Goal: Transaction & Acquisition: Download file/media

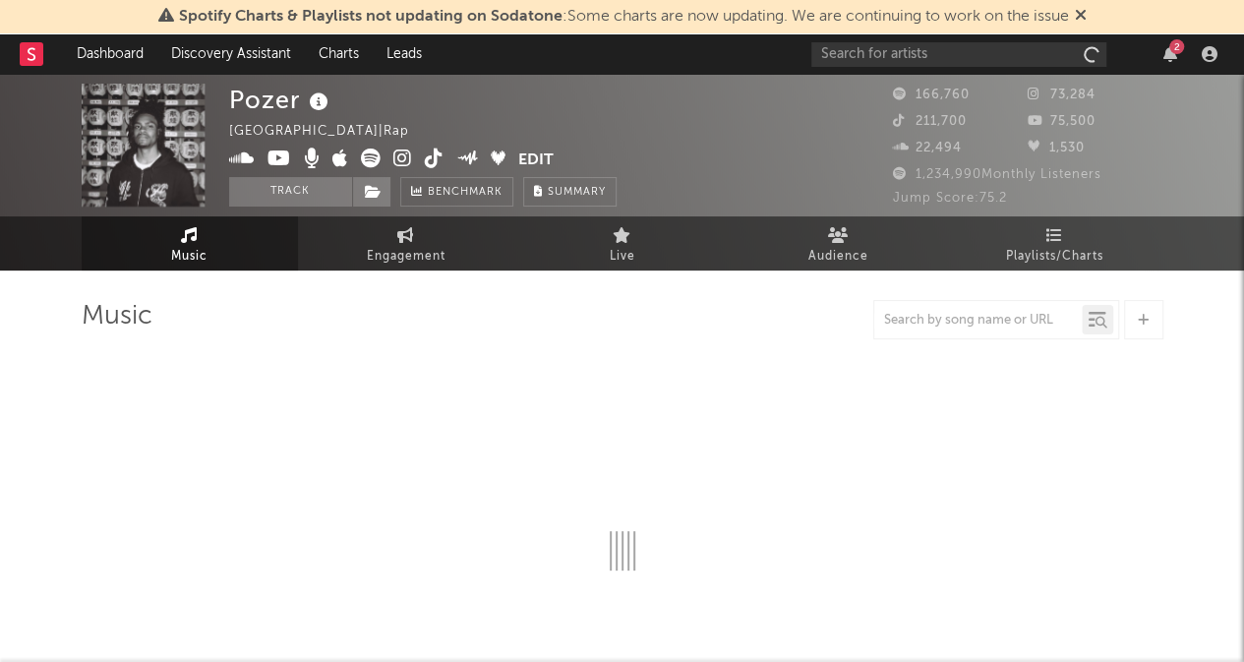
select select "6m"
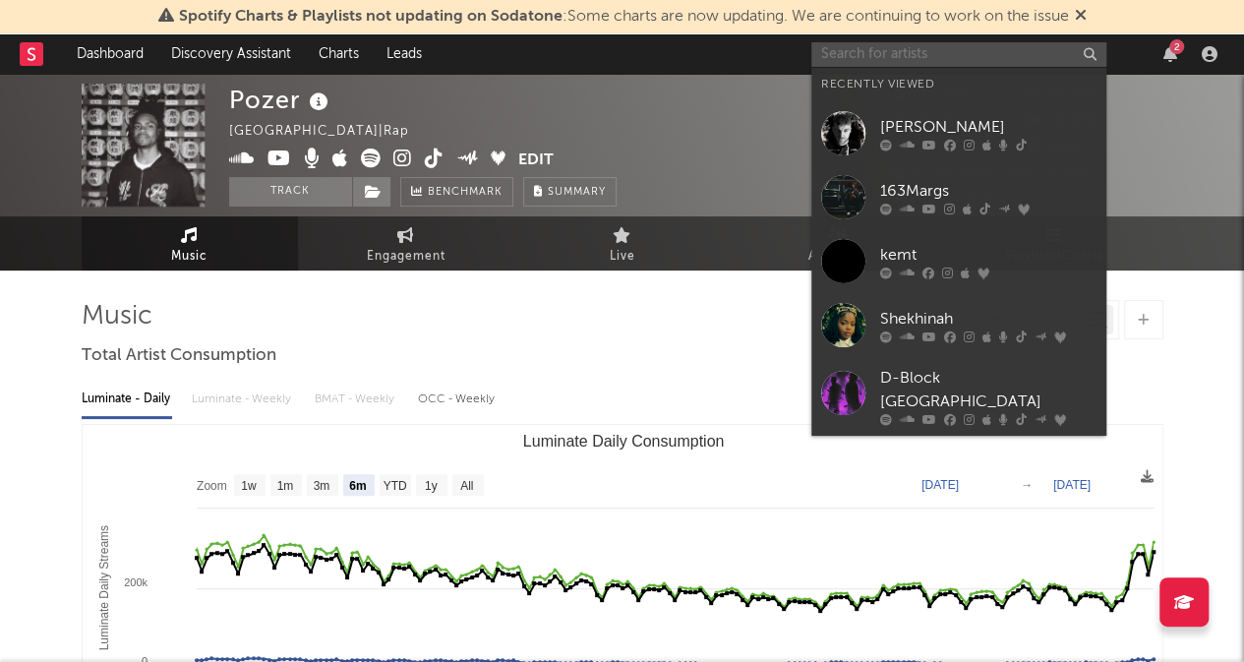
click at [849, 59] on input "text" at bounding box center [958, 54] width 295 height 25
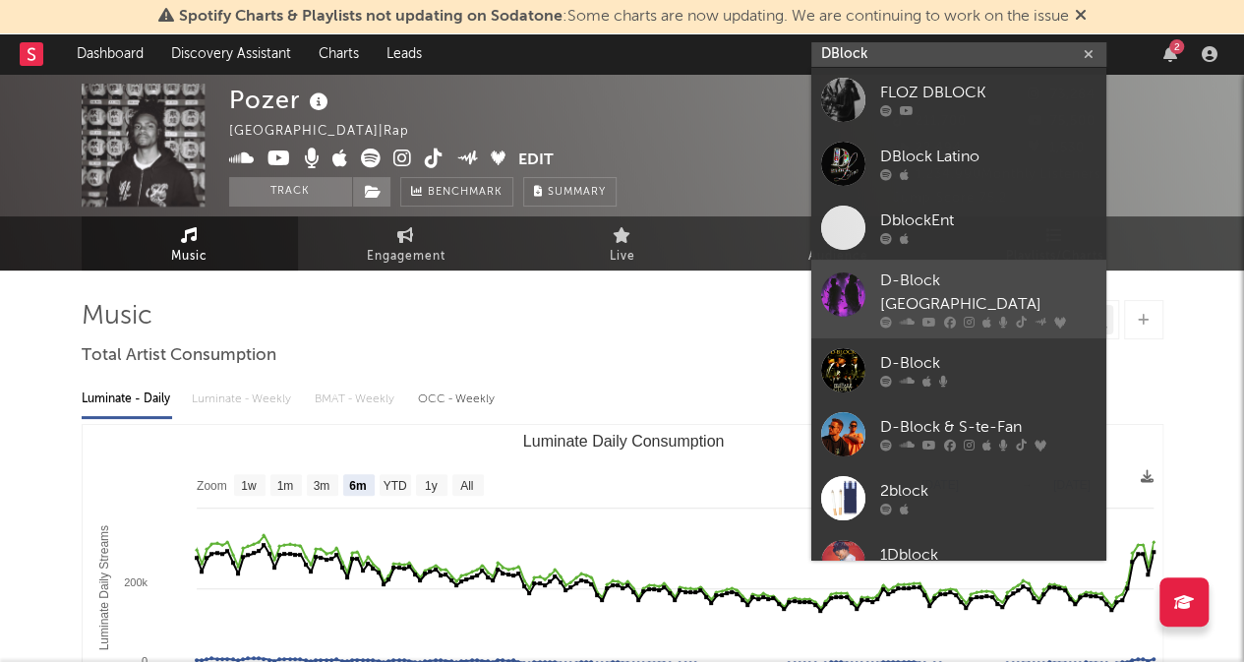
type input "DBlock"
click at [938, 279] on div "D-Block [GEOGRAPHIC_DATA]" at bounding box center [988, 292] width 216 height 47
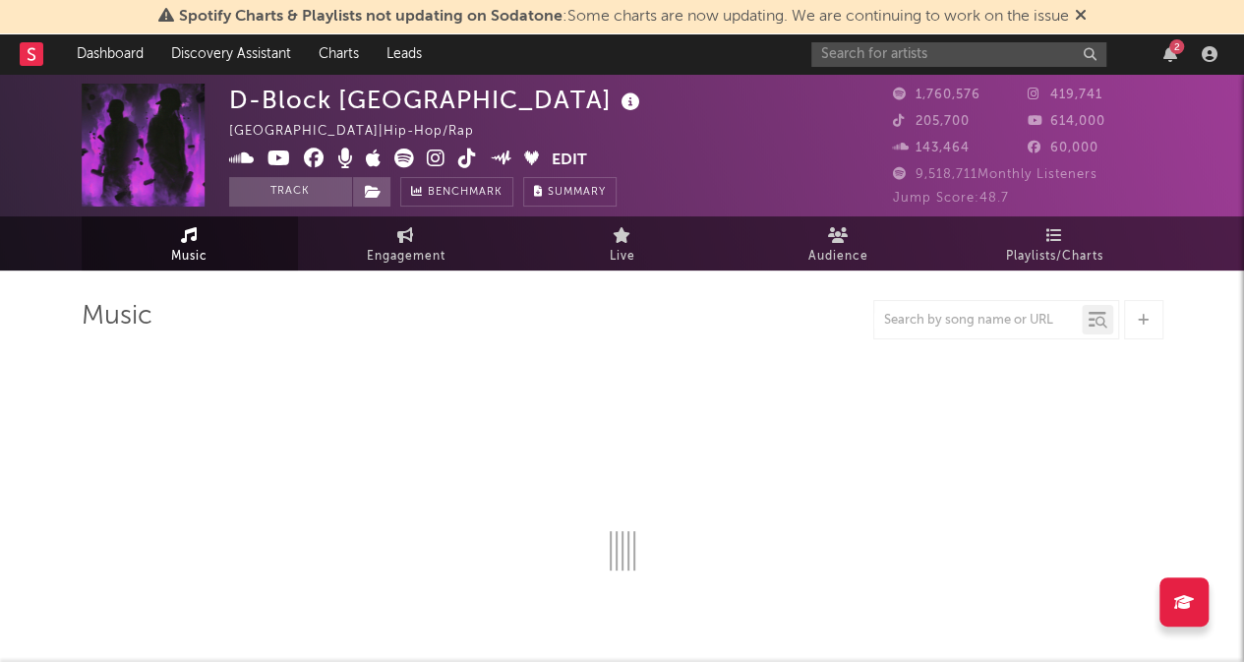
select select "6m"
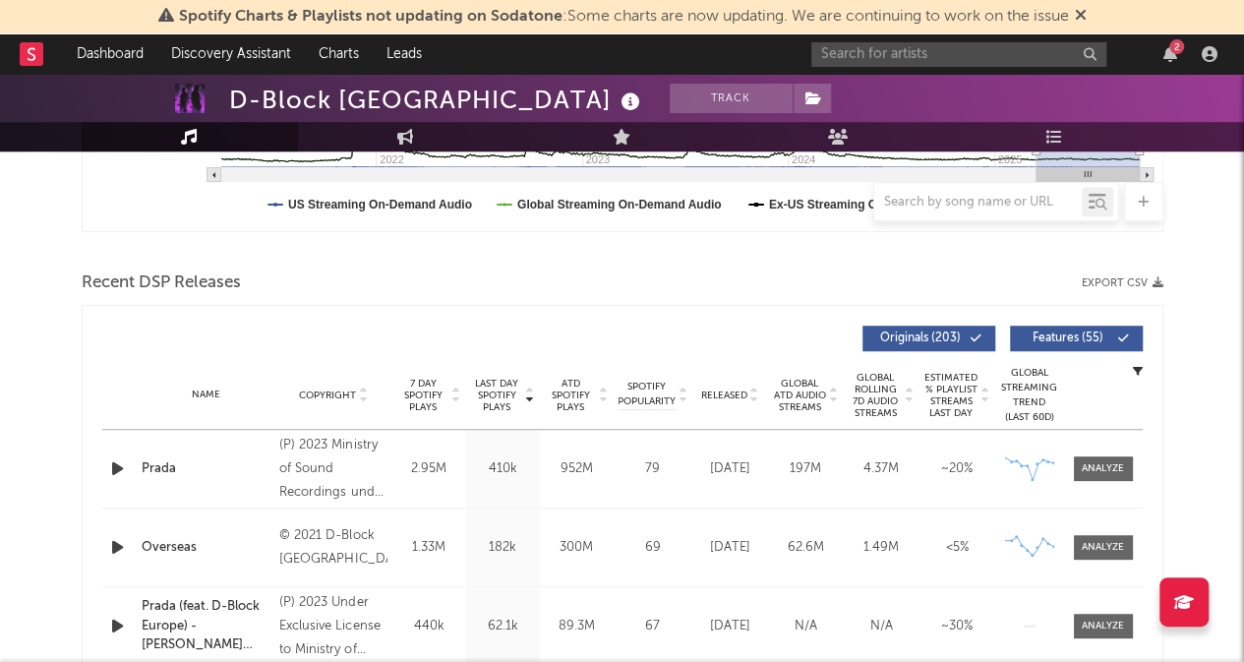
scroll to position [650, 0]
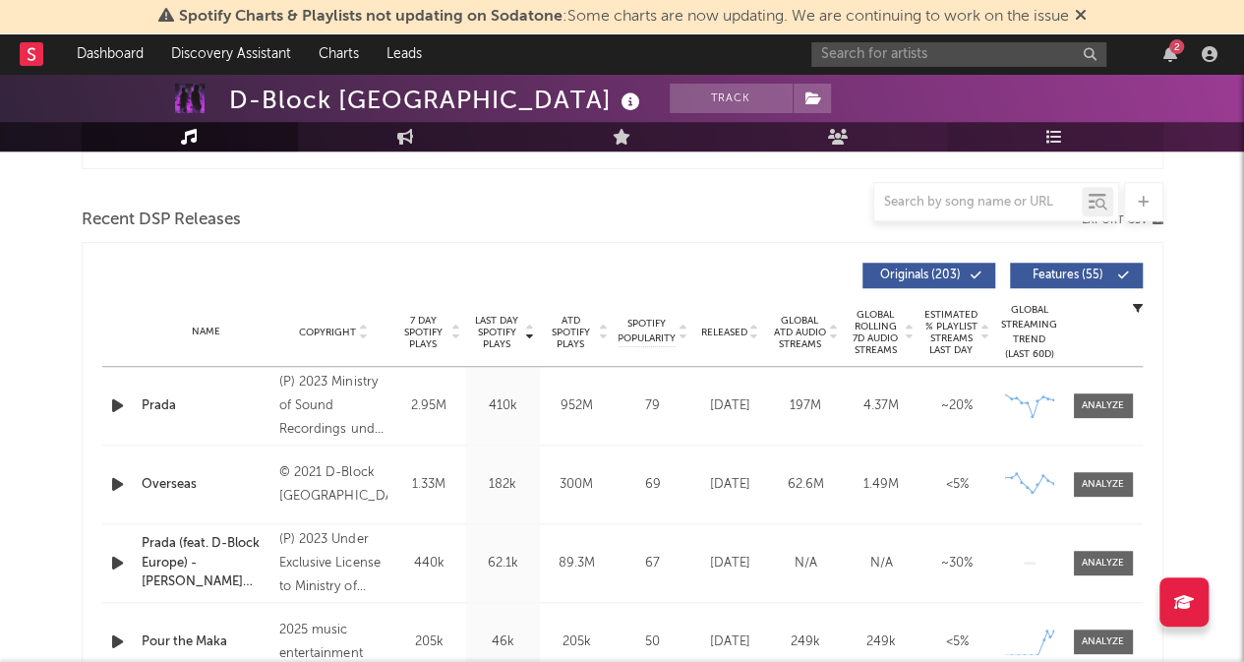
click at [1052, 138] on icon at bounding box center [1054, 137] width 17 height 16
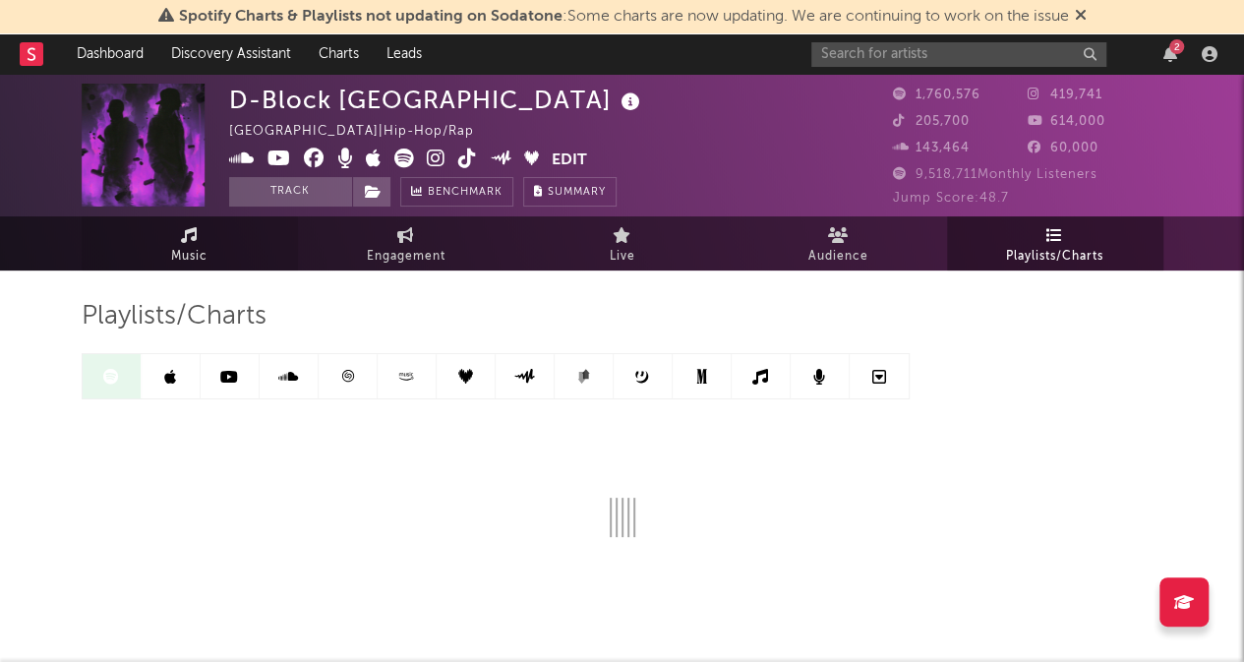
click at [190, 248] on span "Music" at bounding box center [189, 257] width 36 height 24
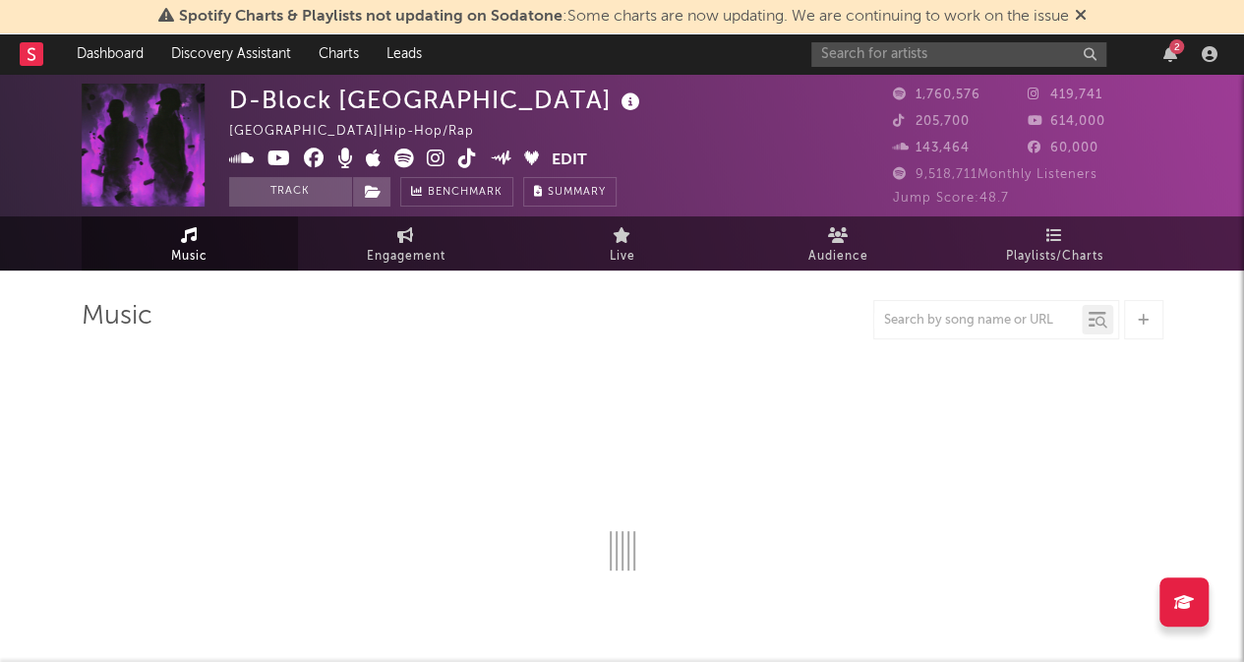
select select "6m"
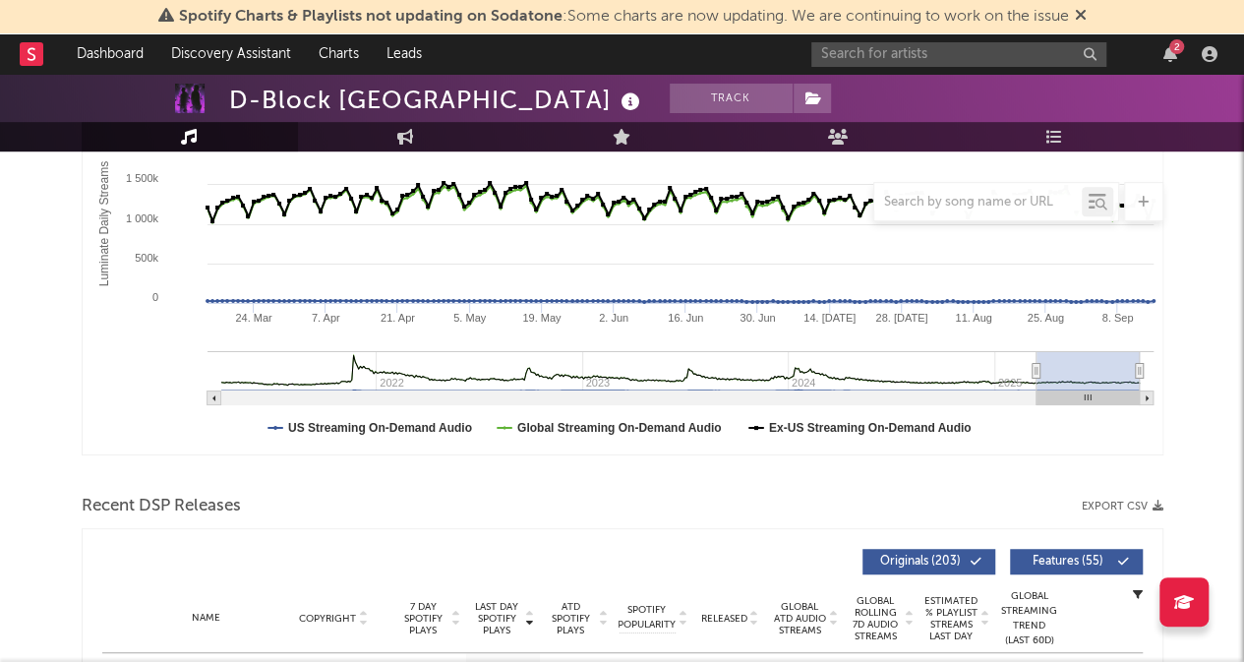
scroll to position [364, 0]
click at [1154, 505] on icon "button" at bounding box center [1157, 505] width 11 height 11
